Goal: Use online tool/utility: Utilize a website feature to perform a specific function

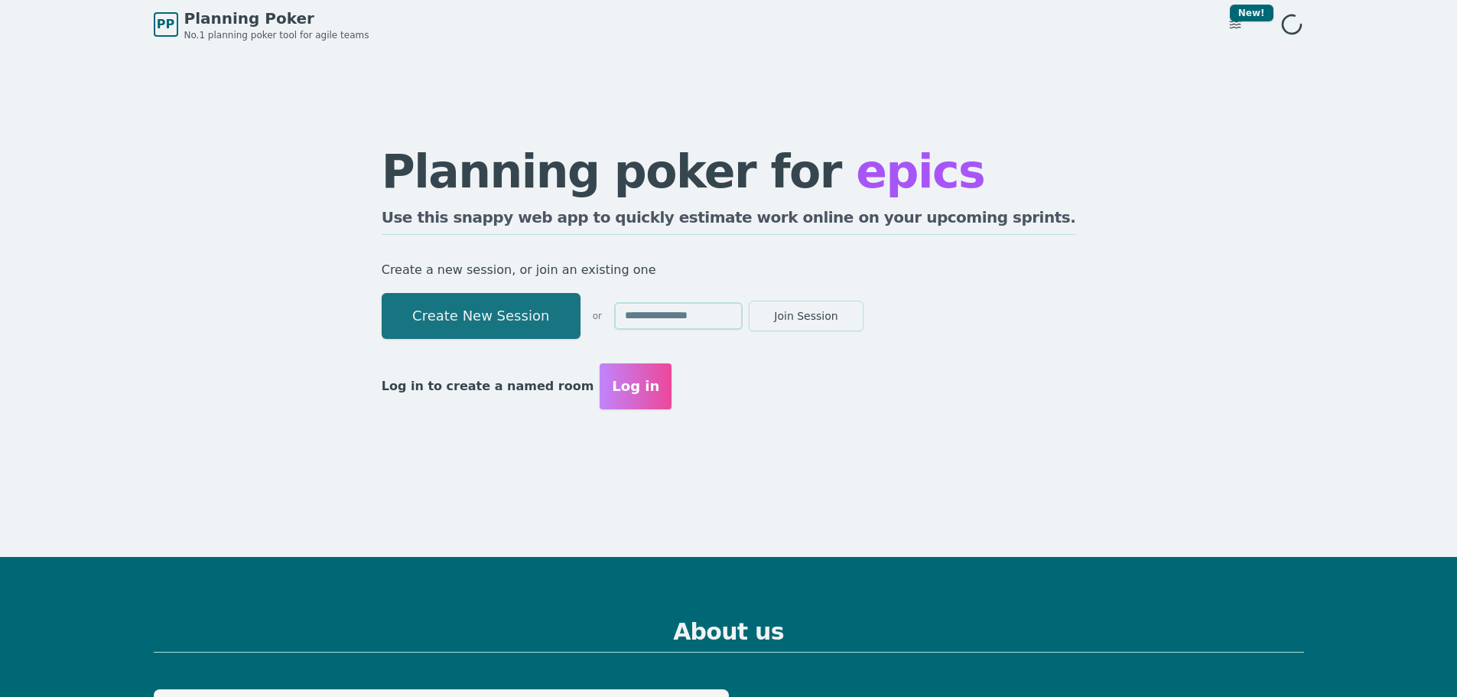
click at [572, 328] on button "Create New Session" at bounding box center [481, 316] width 199 height 46
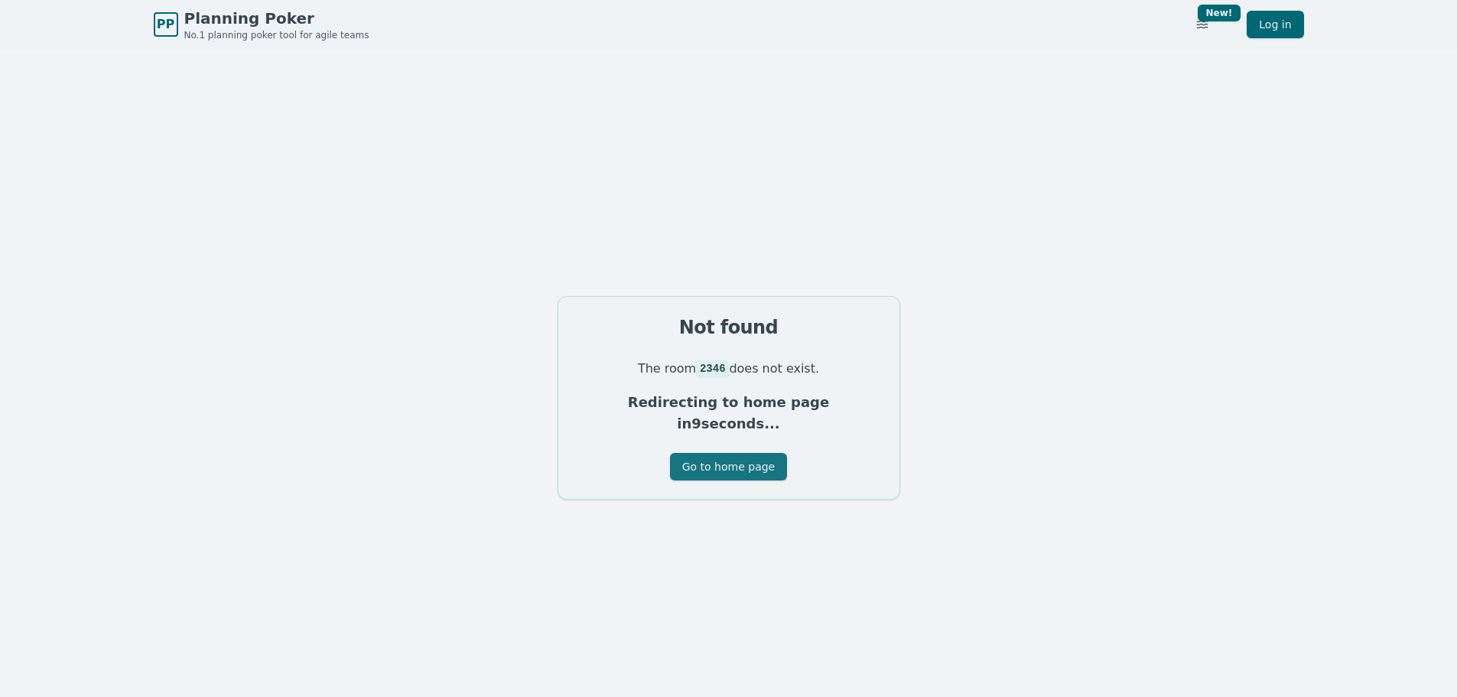
click at [707, 457] on button "Go to home page" at bounding box center [728, 467] width 117 height 28
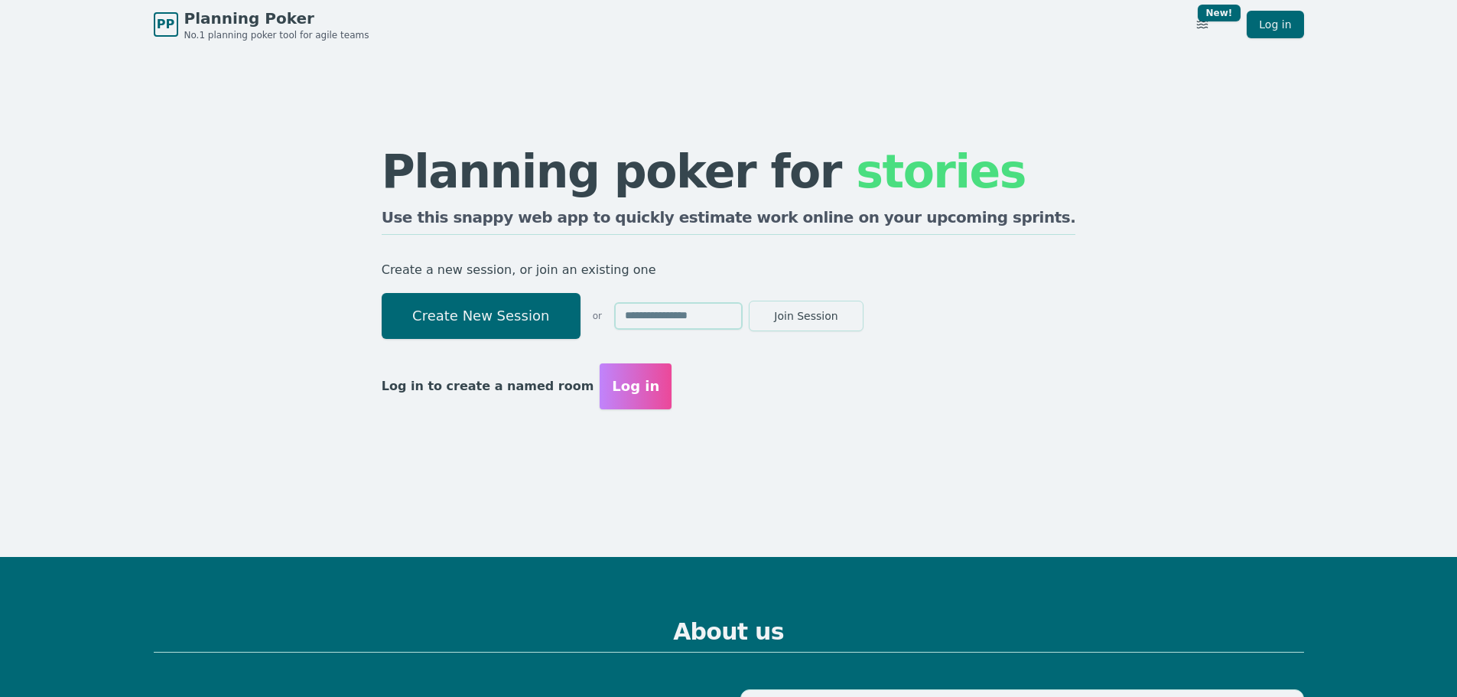
click at [576, 307] on button "Create New Session" at bounding box center [481, 316] width 199 height 46
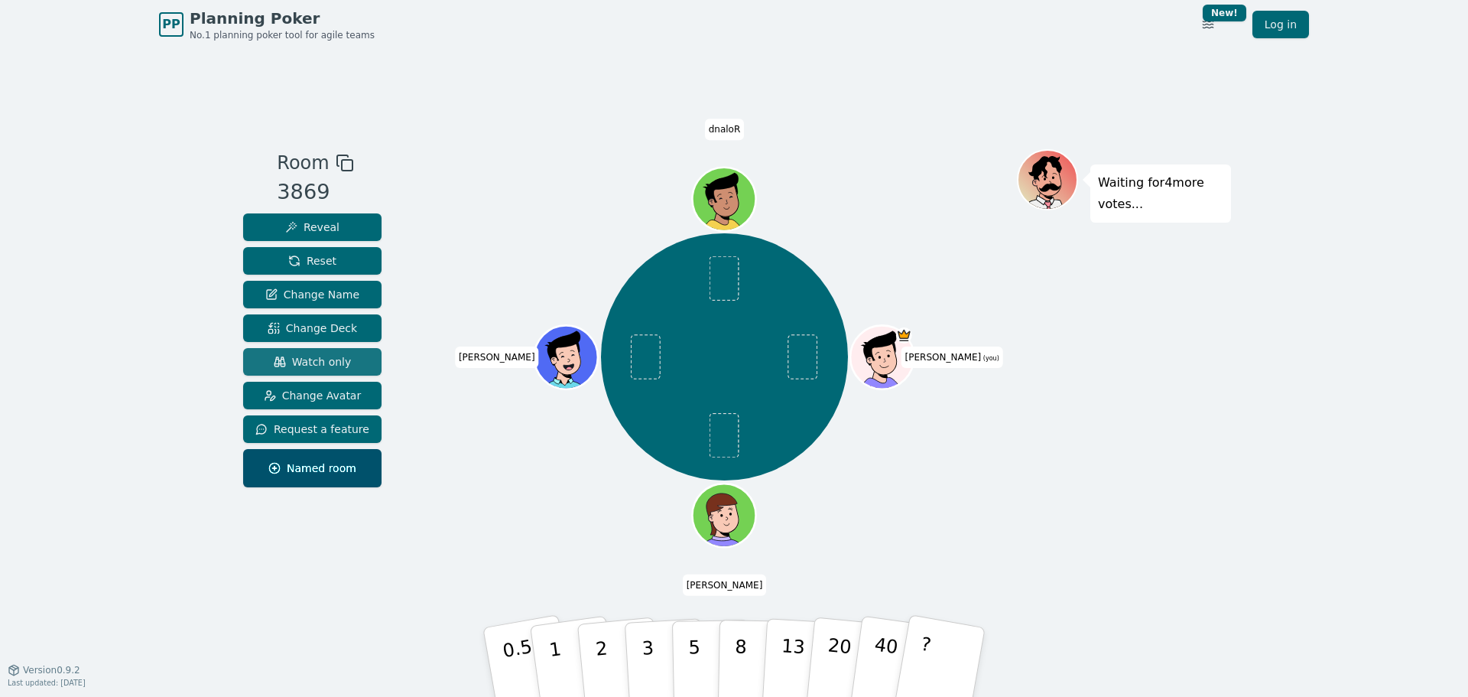
click at [314, 363] on span "Watch only" at bounding box center [313, 361] width 78 height 15
